Goal: Use online tool/utility: Use online tool/utility

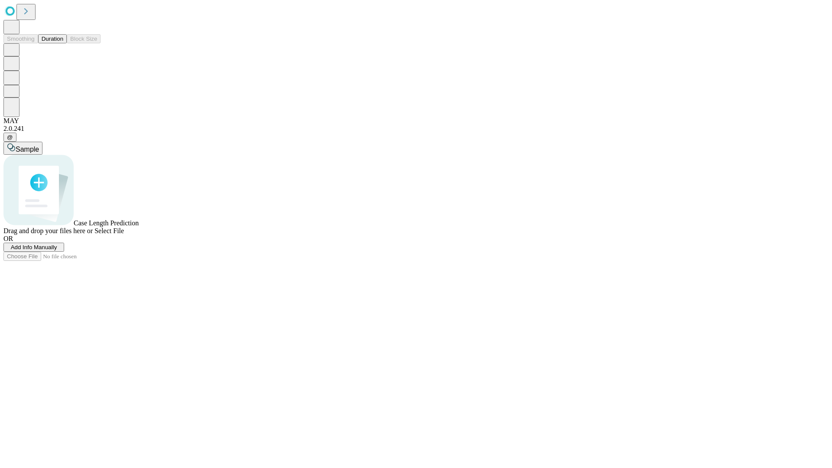
click at [63, 43] on button "Duration" at bounding box center [52, 38] width 29 height 9
click at [124, 234] on span "Select File" at bounding box center [108, 230] width 29 height 7
